Goal: Check status: Check status

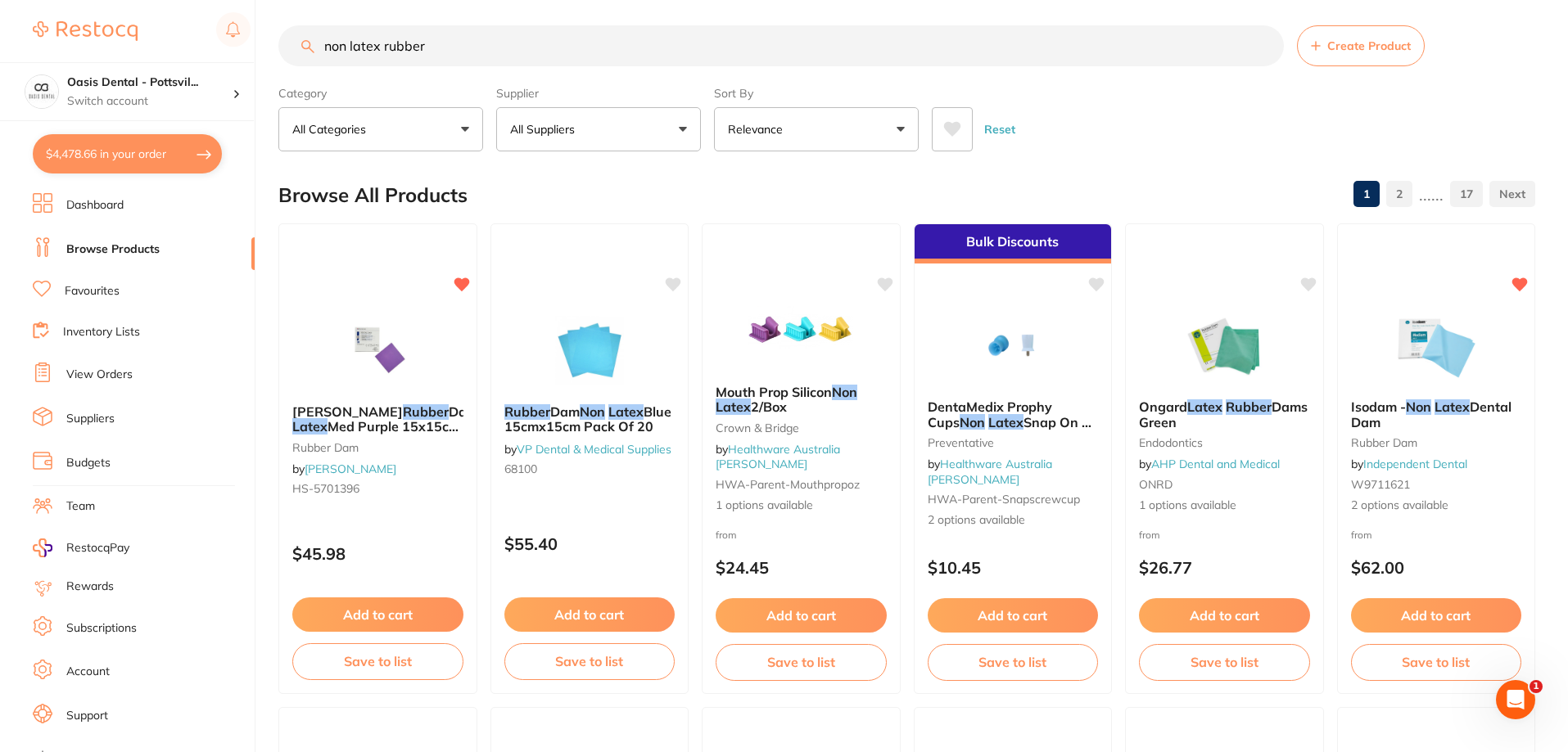
click at [116, 372] on link "View Orders" at bounding box center [100, 374] width 67 height 16
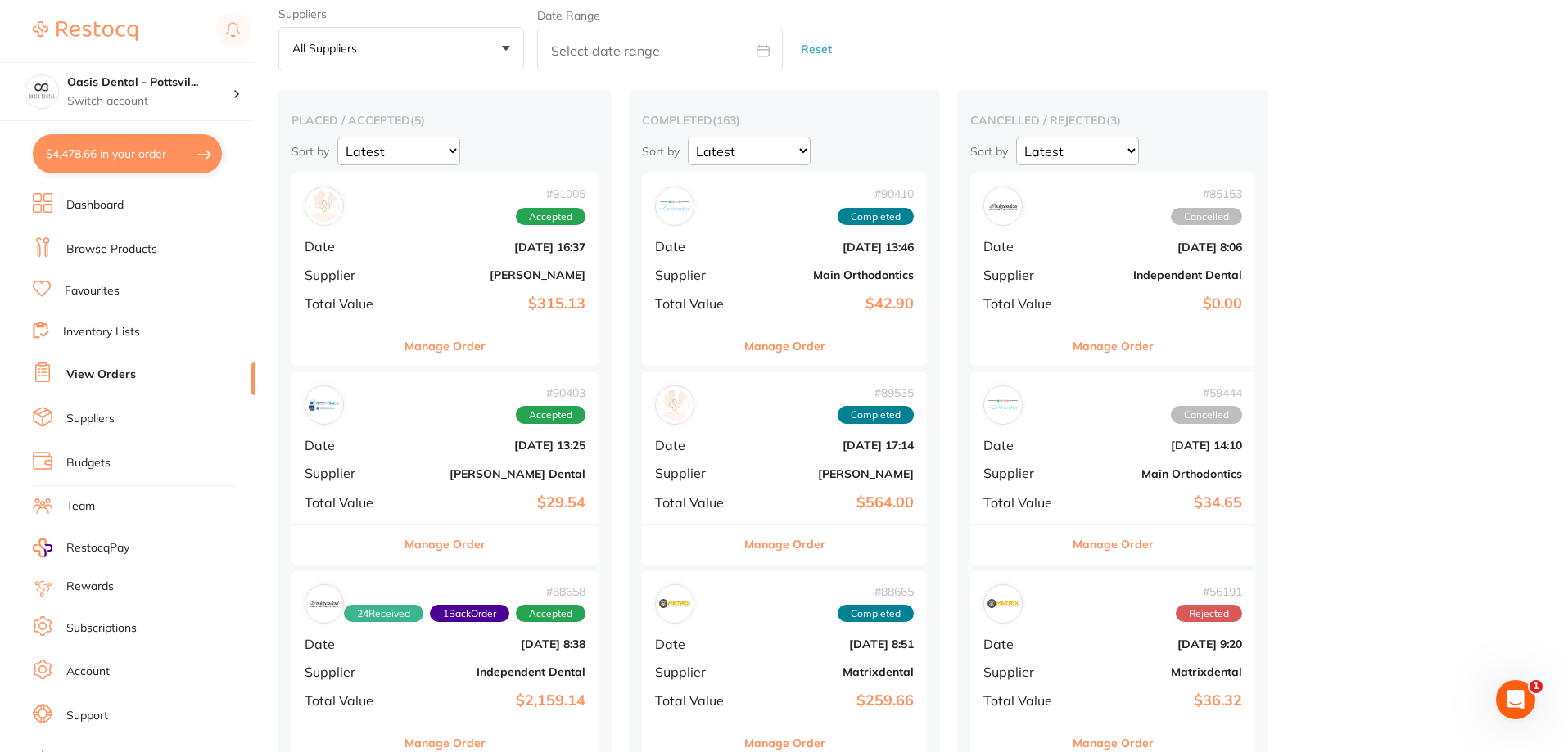
scroll to position [245, 0]
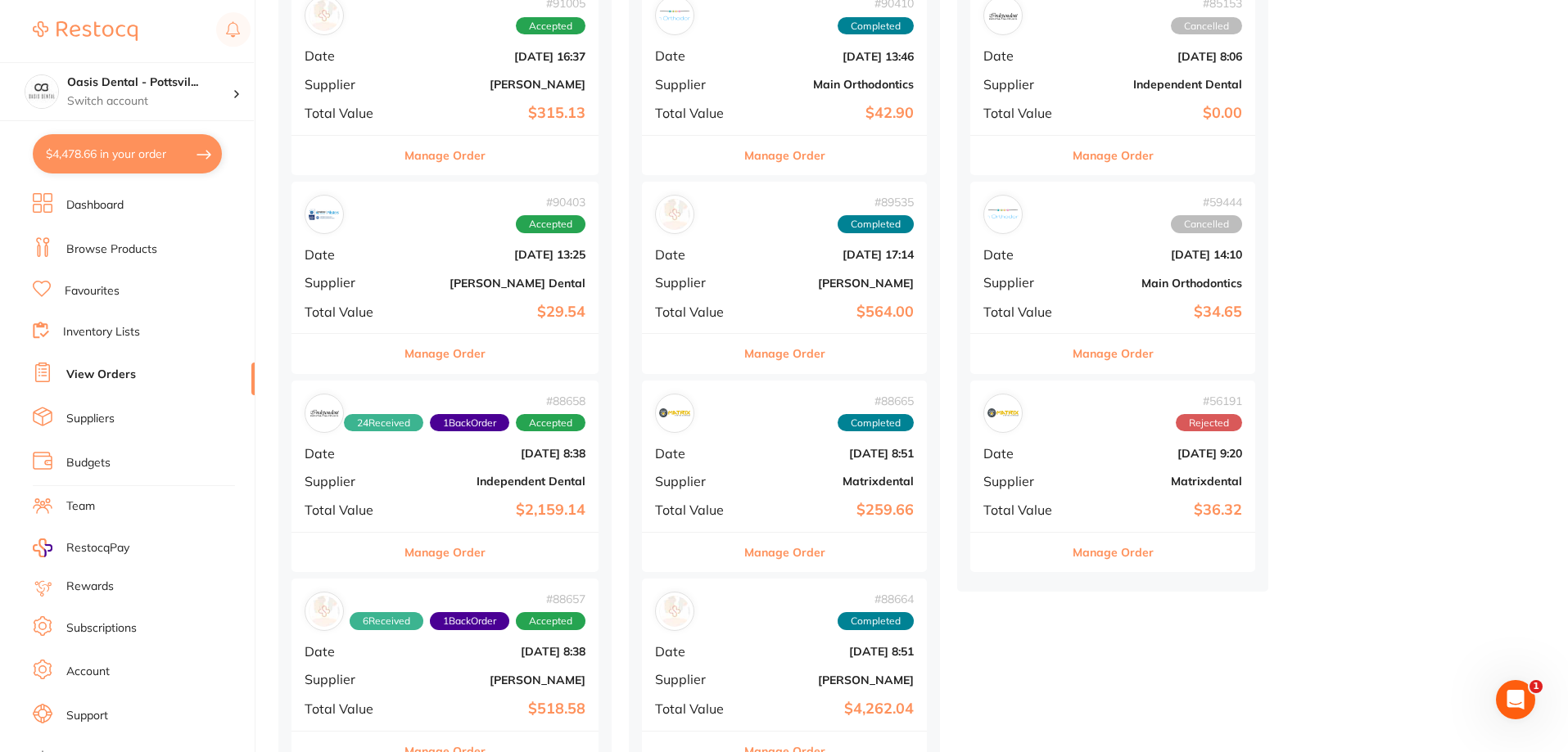
click at [426, 226] on div "# 90403 Accepted" at bounding box center [445, 214] width 281 height 39
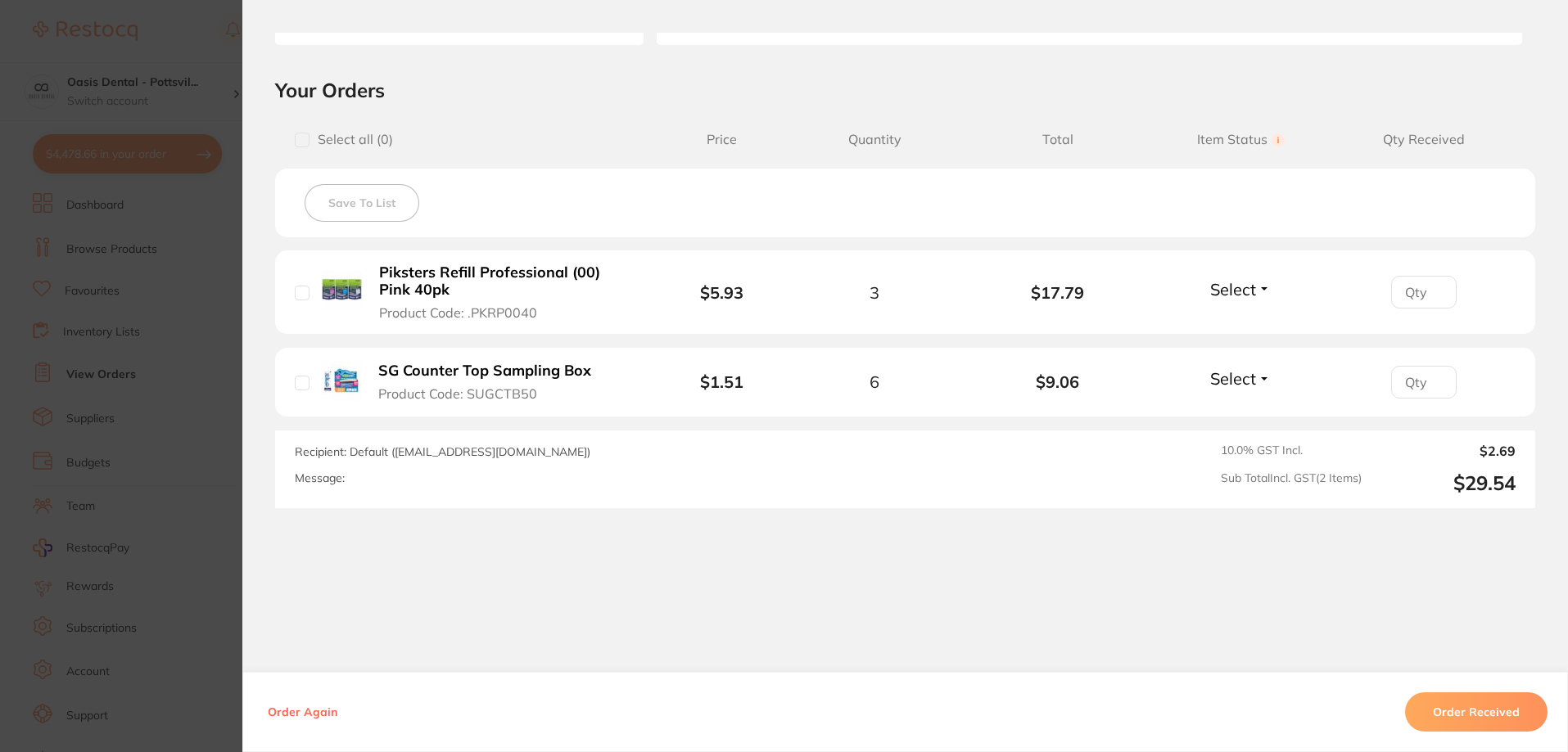
click at [1422, 295] on input "number" at bounding box center [1424, 292] width 66 height 33
type input "3"
click at [1226, 285] on span "Select" at bounding box center [1233, 289] width 46 height 21
click at [1244, 326] on span "Received" at bounding box center [1240, 324] width 42 height 12
click at [1415, 386] on input "number" at bounding box center [1424, 382] width 66 height 33
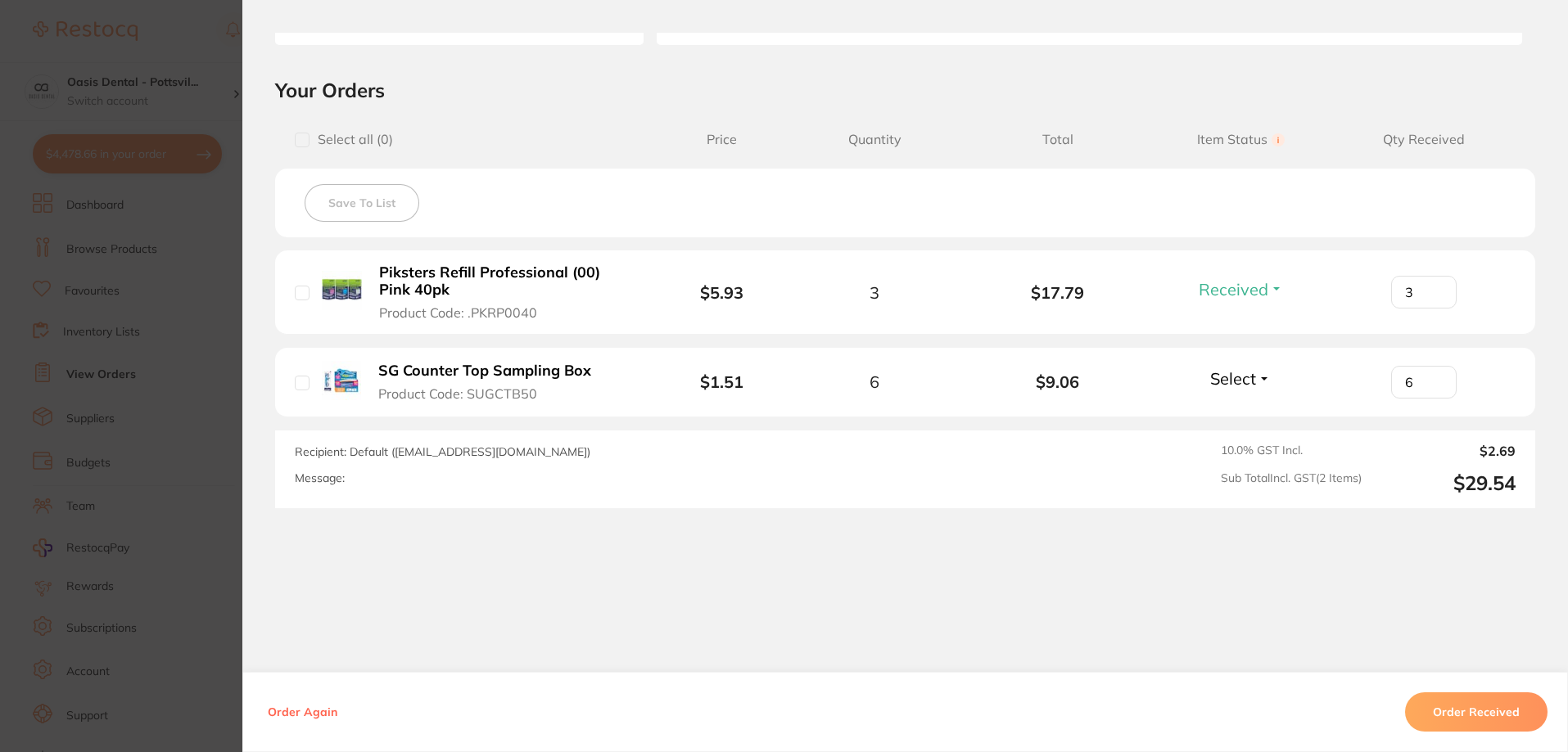
type input "6"
click at [1220, 378] on span "Select" at bounding box center [1233, 379] width 46 height 21
click at [1246, 414] on li "SG Counter Top Sampling Box Product Code: SUGCTB50 $1.51 6 $9.06 Select Receive…" at bounding box center [905, 382] width 1260 height 69
click at [1244, 379] on span "Select" at bounding box center [1233, 379] width 46 height 21
click at [1237, 412] on span "Received" at bounding box center [1240, 413] width 42 height 12
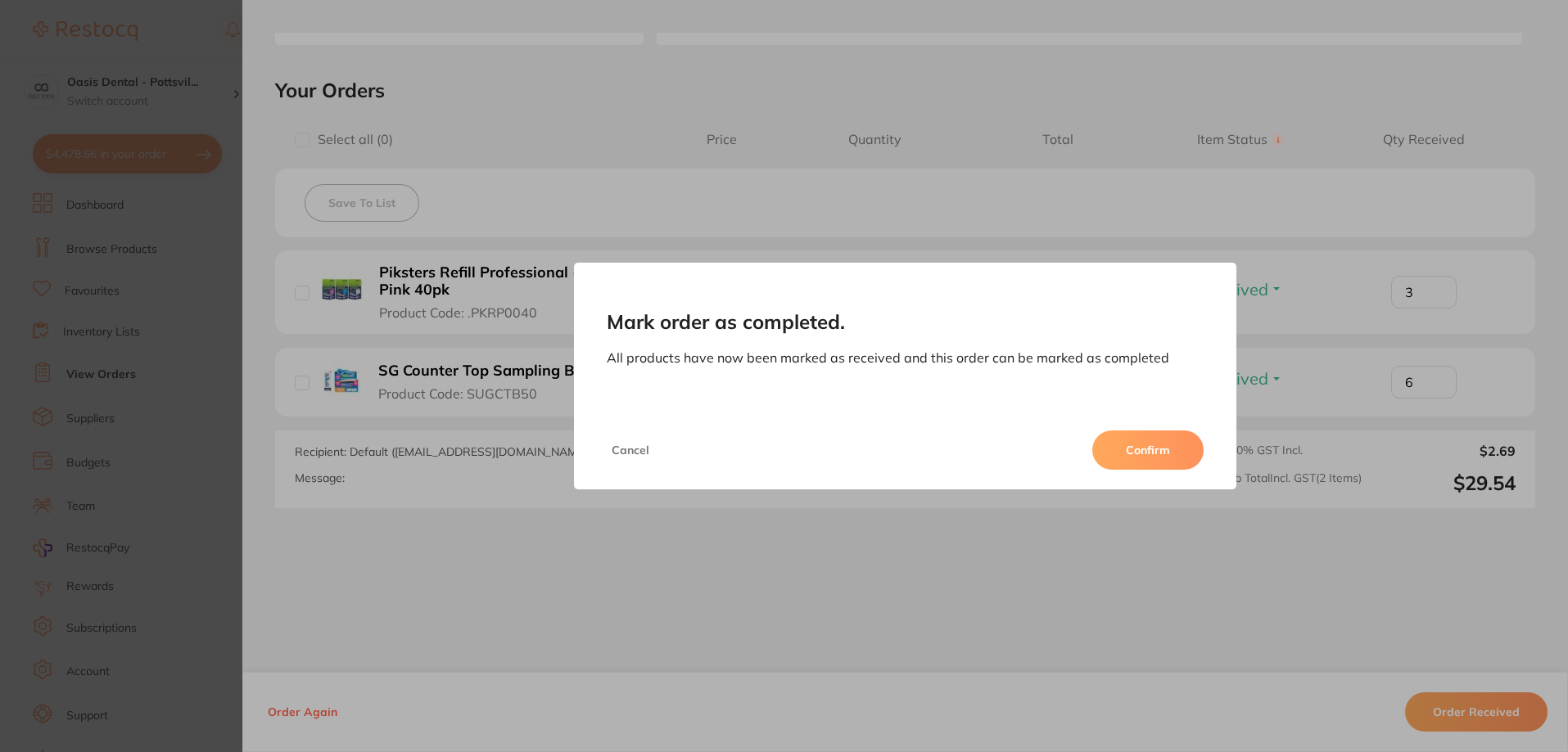
click at [1134, 455] on button "Confirm" at bounding box center [1148, 450] width 111 height 39
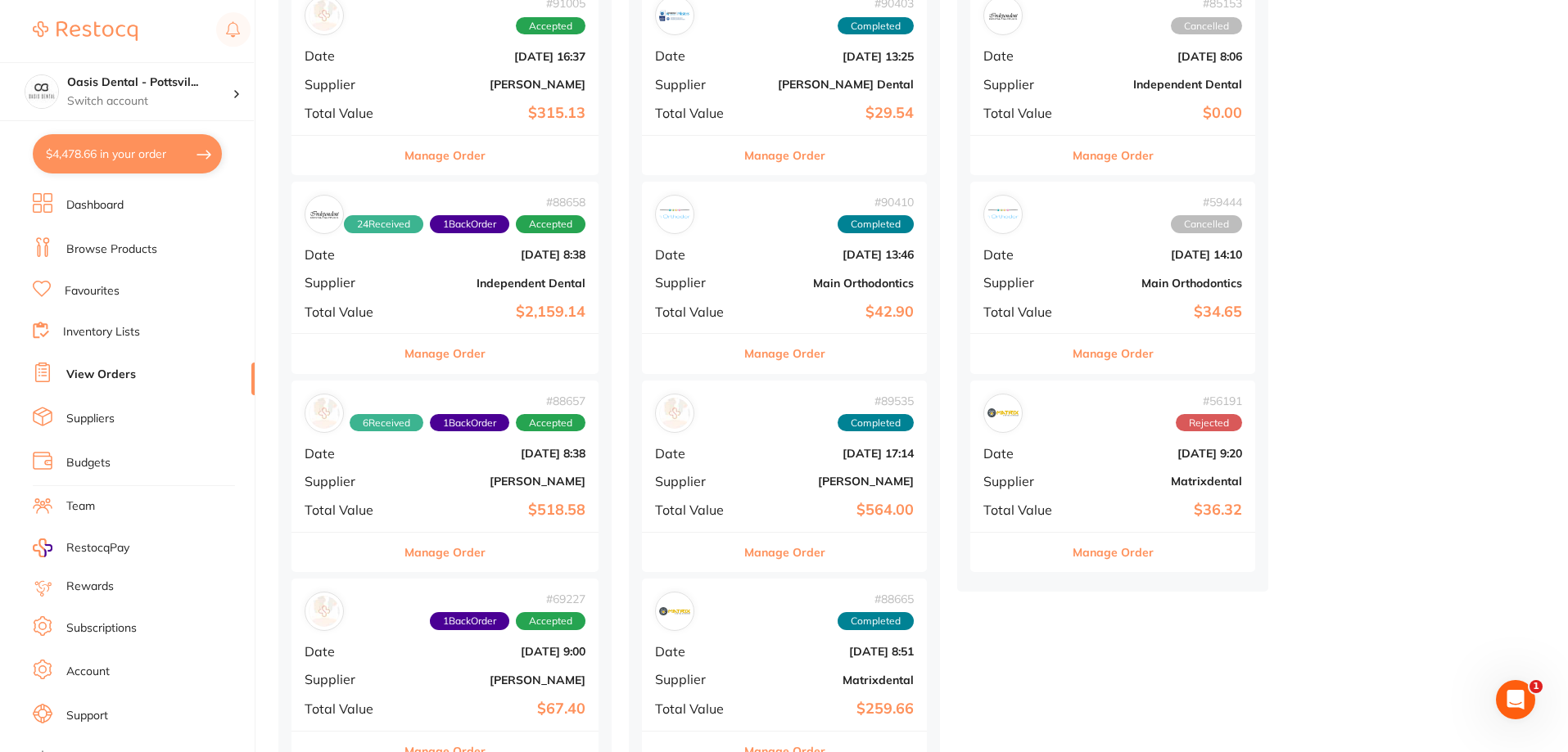
click at [464, 82] on b "[PERSON_NAME]" at bounding box center [496, 84] width 179 height 13
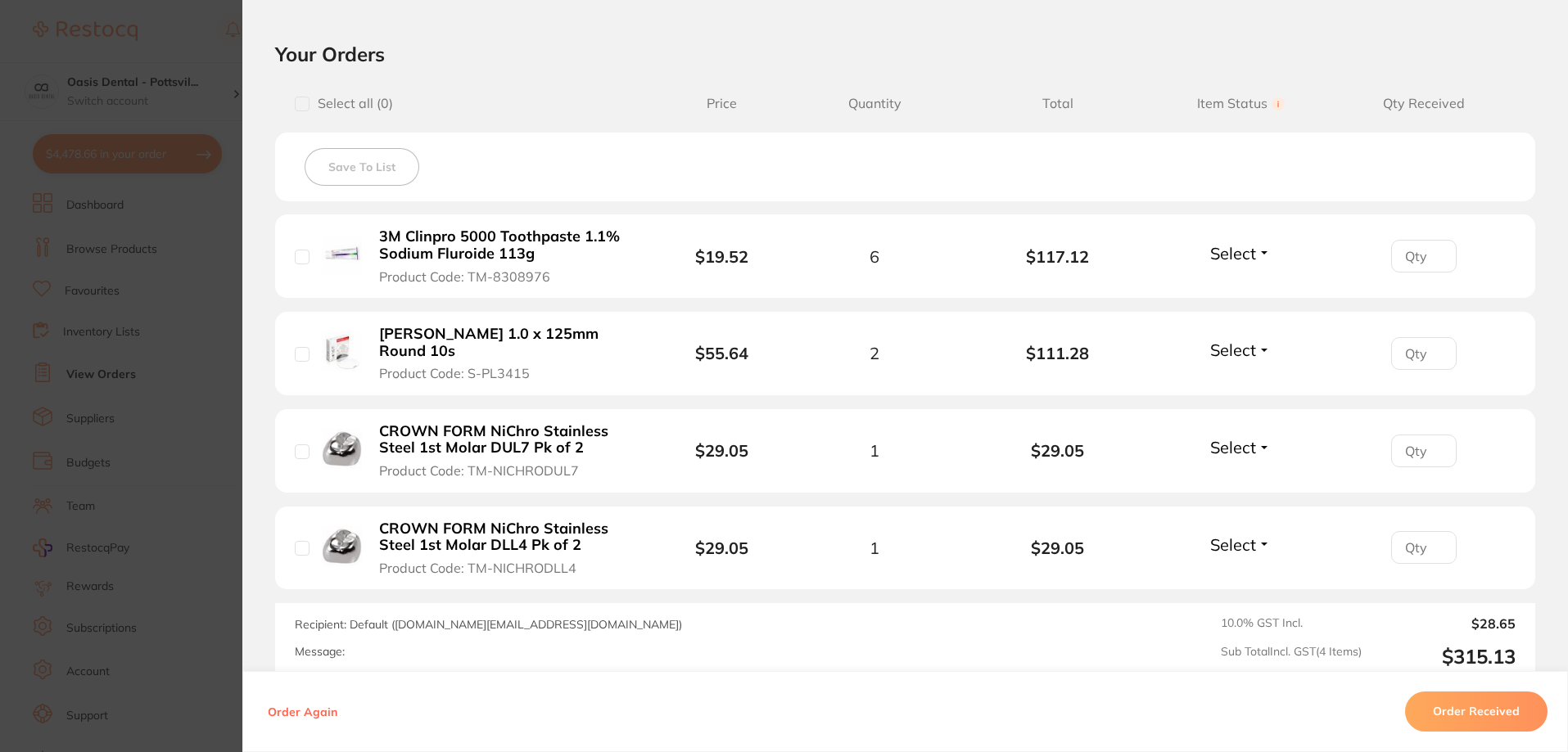
scroll to position [409, 0]
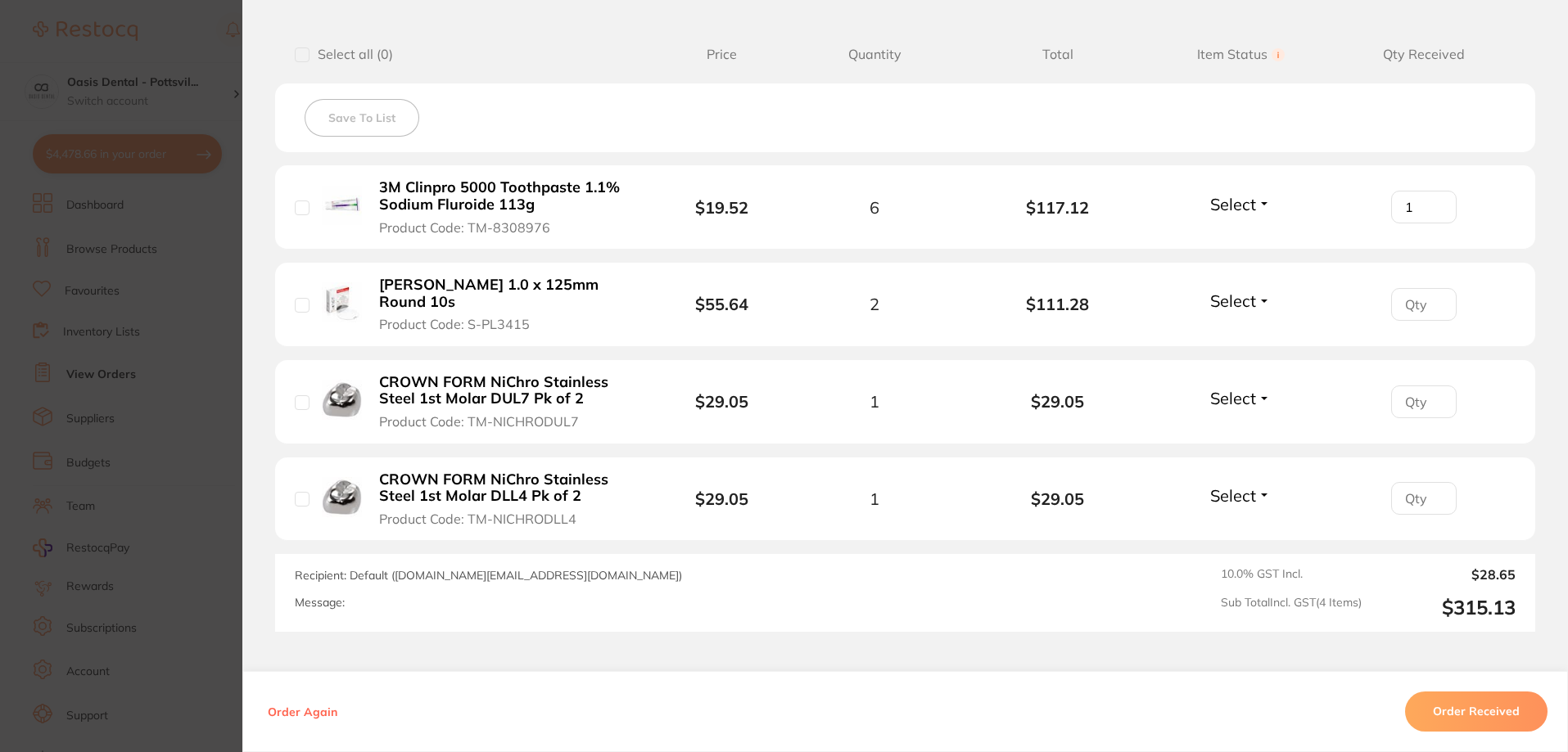
click at [1426, 205] on input "1" at bounding box center [1424, 207] width 66 height 33
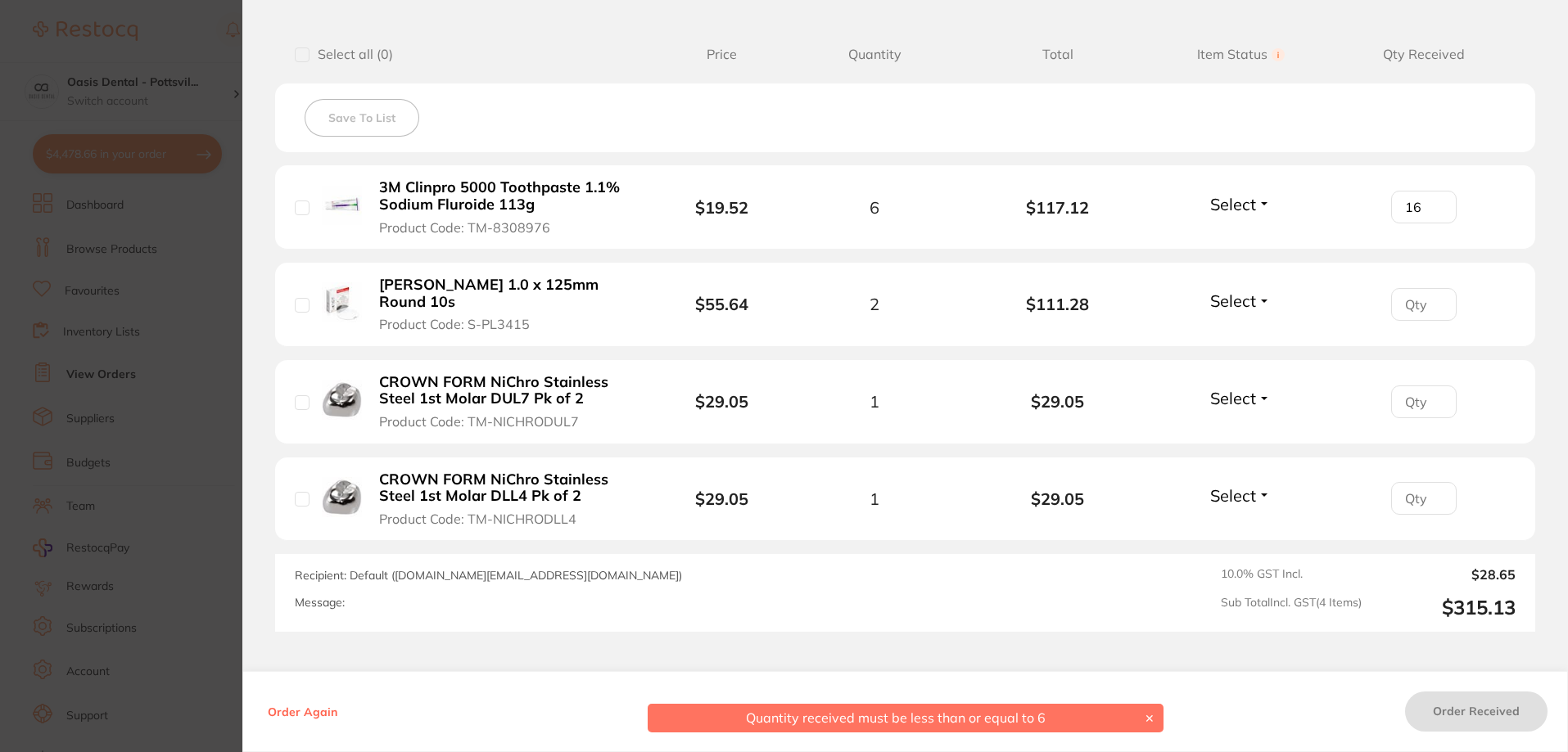
type input "1"
type input "6"
click at [1220, 210] on span "Select" at bounding box center [1233, 204] width 46 height 21
click at [1245, 209] on span "Select" at bounding box center [1233, 204] width 46 height 21
click at [1233, 240] on span "Received" at bounding box center [1240, 239] width 42 height 12
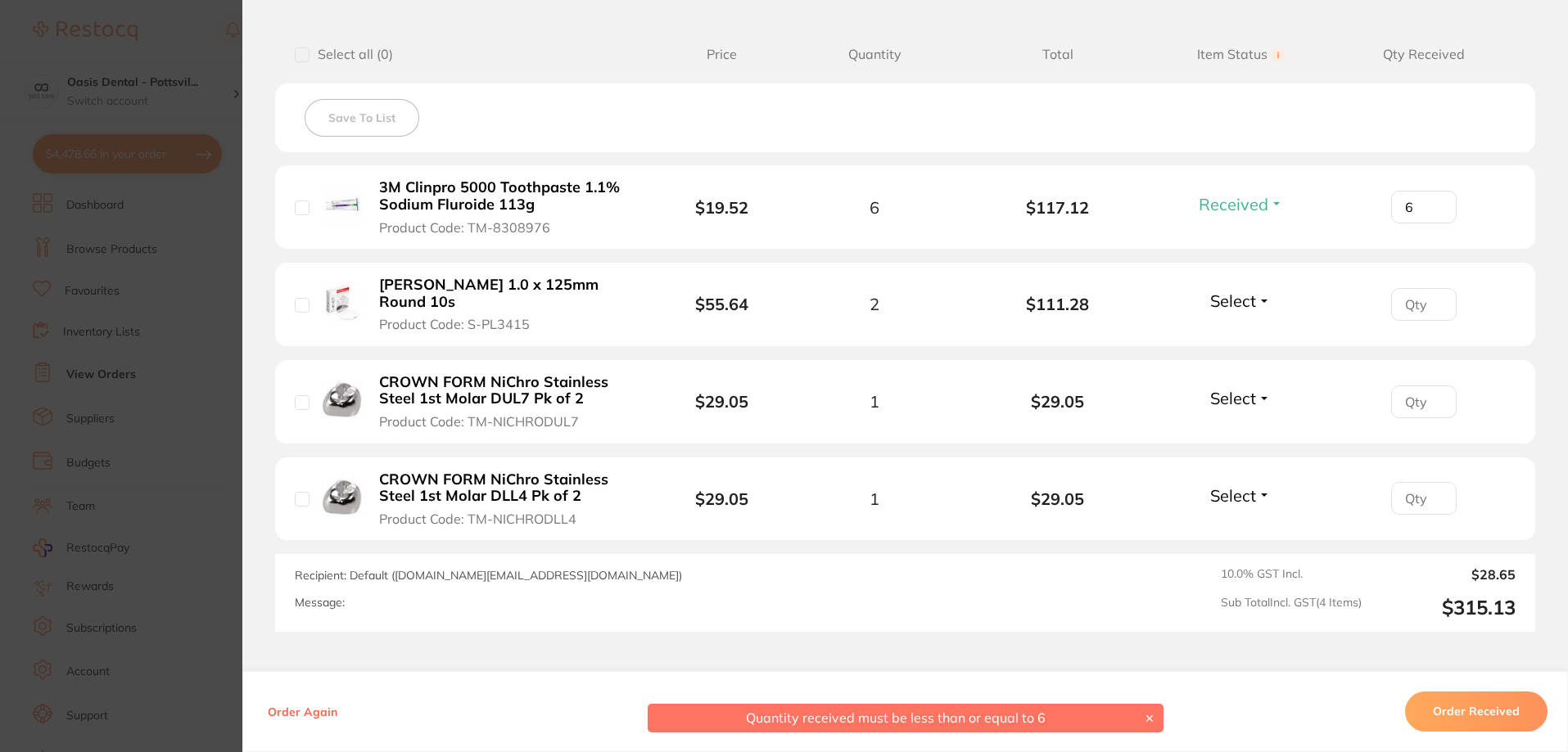
click at [1409, 302] on input "number" at bounding box center [1424, 304] width 66 height 33
type input "2"
click at [1253, 302] on button "Select" at bounding box center [1239, 301] width 70 height 21
click at [1246, 335] on span "Received" at bounding box center [1240, 336] width 42 height 12
click at [1422, 404] on input "number" at bounding box center [1424, 402] width 66 height 33
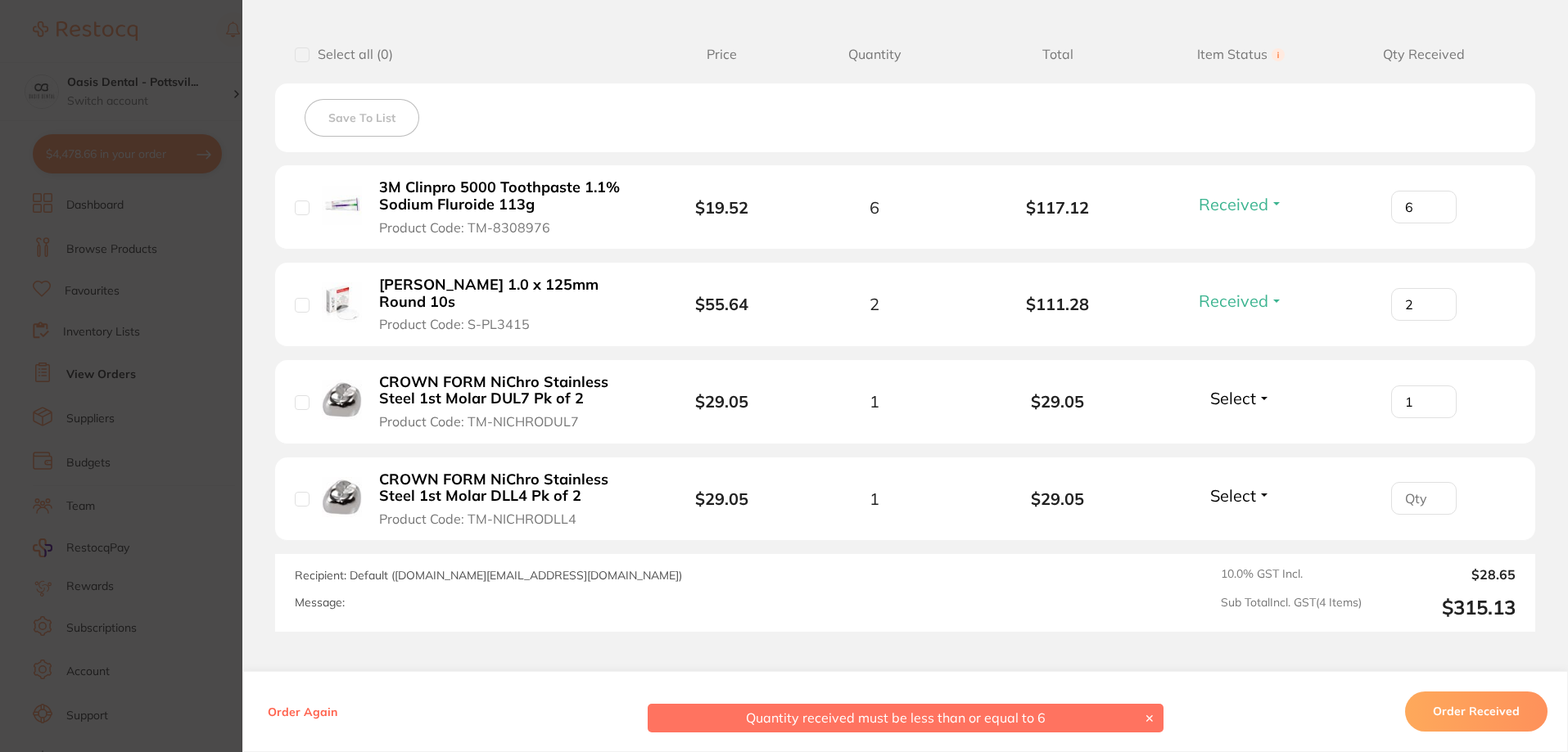
type input "1"
click at [1234, 398] on span "Select" at bounding box center [1233, 399] width 46 height 21
click at [1237, 434] on span "Received" at bounding box center [1240, 433] width 42 height 12
click at [1411, 499] on input "number" at bounding box center [1424, 498] width 66 height 33
type input "1"
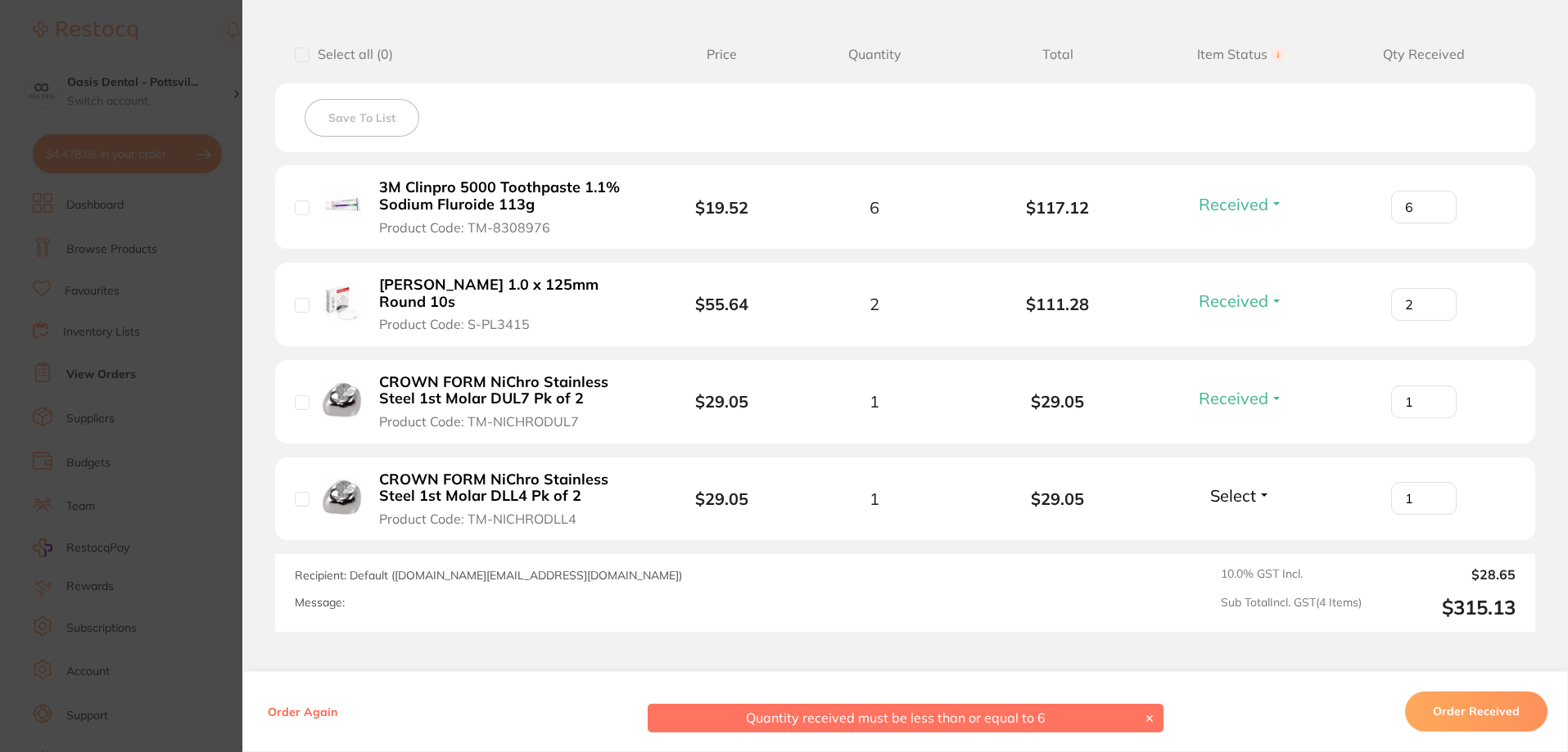
click at [1246, 494] on span "Select" at bounding box center [1233, 496] width 46 height 21
click at [1239, 537] on button "Received" at bounding box center [1240, 531] width 42 height 25
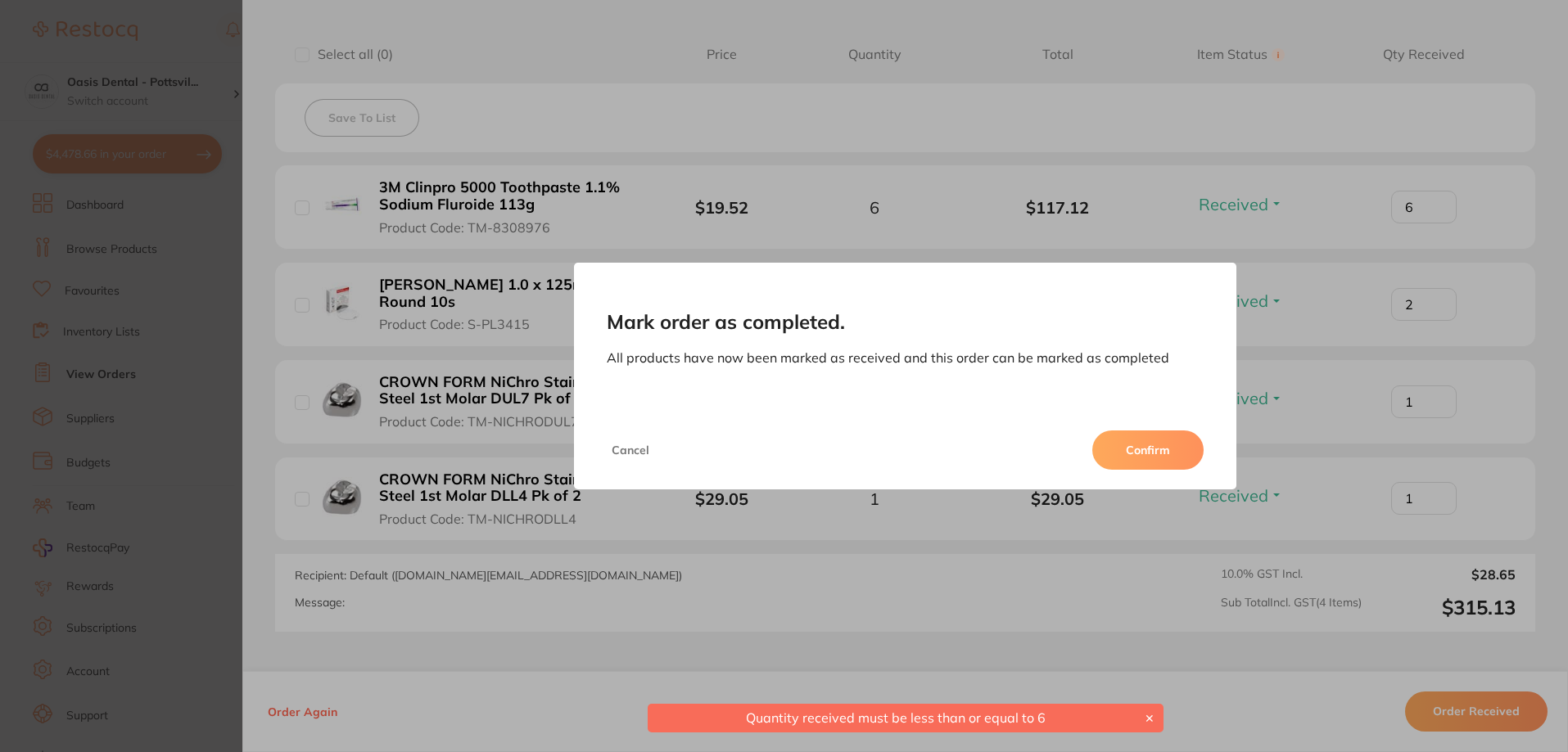
click at [1157, 450] on button "Confirm" at bounding box center [1148, 450] width 111 height 39
